Goal: Task Accomplishment & Management: Complete application form

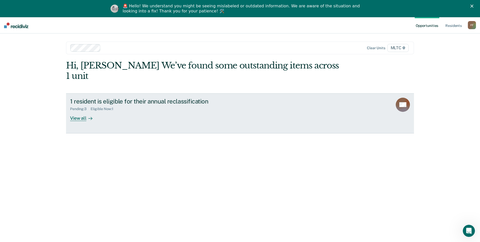
click at [82, 111] on div "View all" at bounding box center [84, 116] width 28 height 10
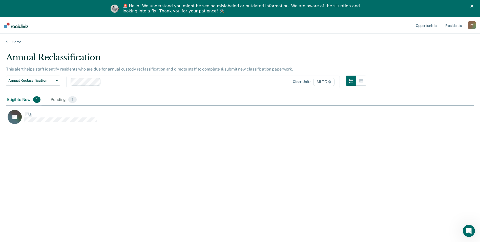
scroll to position [165, 464]
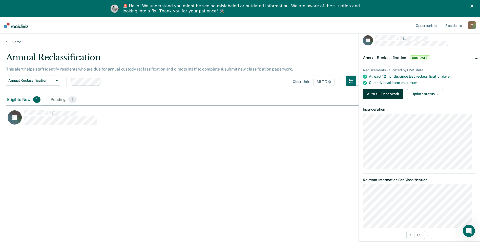
click at [391, 93] on button "Auto-fill Paperwork" at bounding box center [383, 94] width 40 height 10
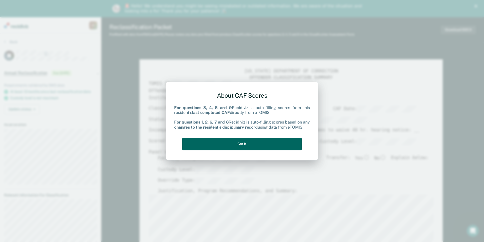
drag, startPoint x: 272, startPoint y: 146, endPoint x: 272, endPoint y: 141, distance: 4.6
click at [272, 141] on button "Got it" at bounding box center [242, 144] width 120 height 12
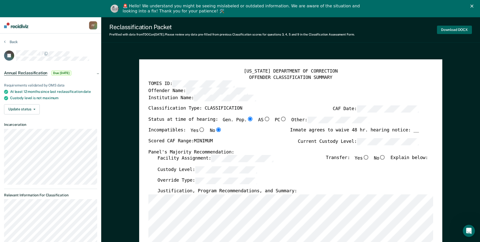
click at [457, 30] on button "Download DOCX" at bounding box center [454, 30] width 35 height 8
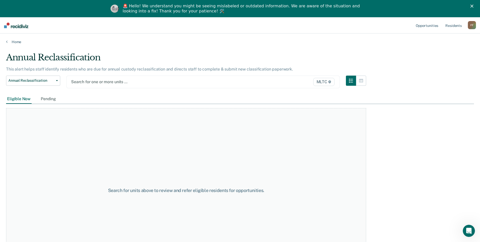
click at [100, 80] on div at bounding box center [163, 82] width 185 height 6
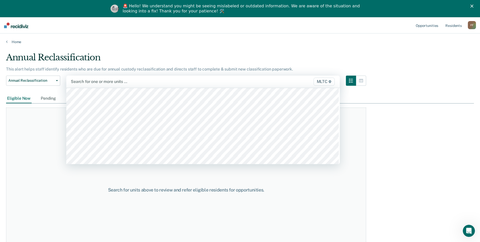
scroll to position [1621, 0]
click at [103, 80] on div at bounding box center [163, 82] width 186 height 8
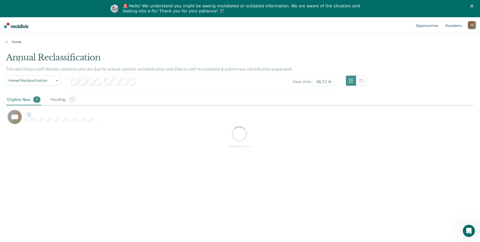
scroll to position [165, 464]
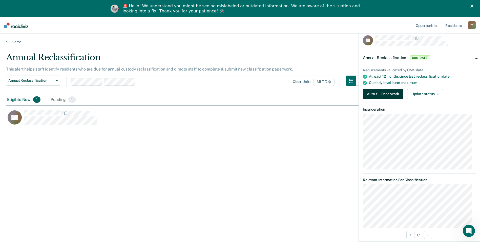
click at [390, 92] on button "Auto-fill Paperwork" at bounding box center [383, 94] width 40 height 10
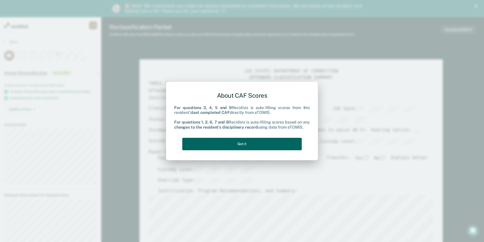
click at [260, 146] on button "Got it" at bounding box center [242, 144] width 120 height 12
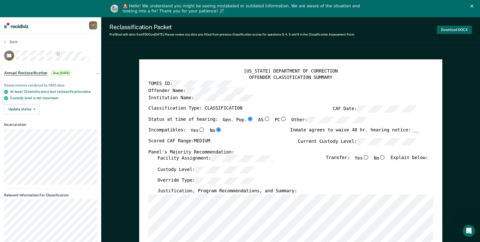
click at [455, 30] on button "Download DOCX" at bounding box center [454, 30] width 35 height 8
type textarea "x"
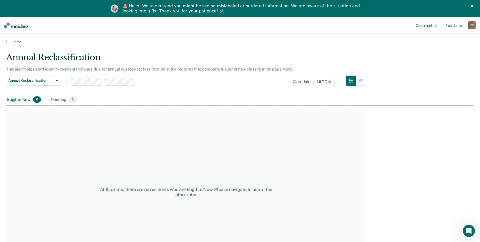
click at [139, 81] on input "text" at bounding box center [138, 81] width 1 height 5
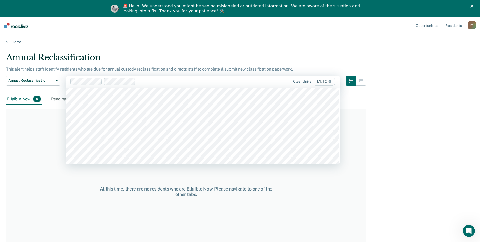
scroll to position [1595, 0]
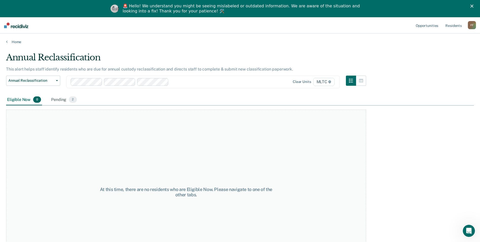
click at [175, 83] on div at bounding box center [213, 82] width 85 height 6
click at [61, 101] on div "Pending 6" at bounding box center [64, 99] width 28 height 11
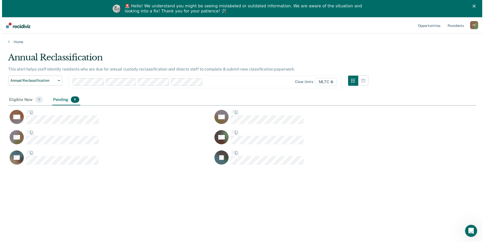
scroll to position [165, 464]
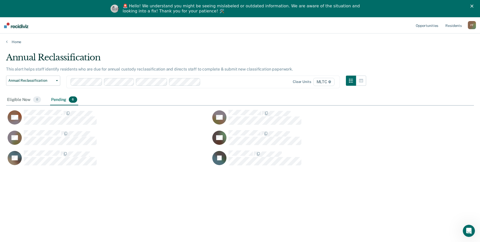
click at [474, 7] on polygon "Close" at bounding box center [472, 6] width 3 height 3
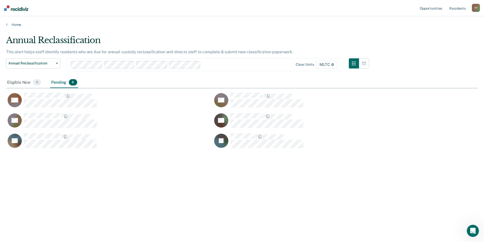
scroll to position [165, 468]
